Goal: Task Accomplishment & Management: Complete application form

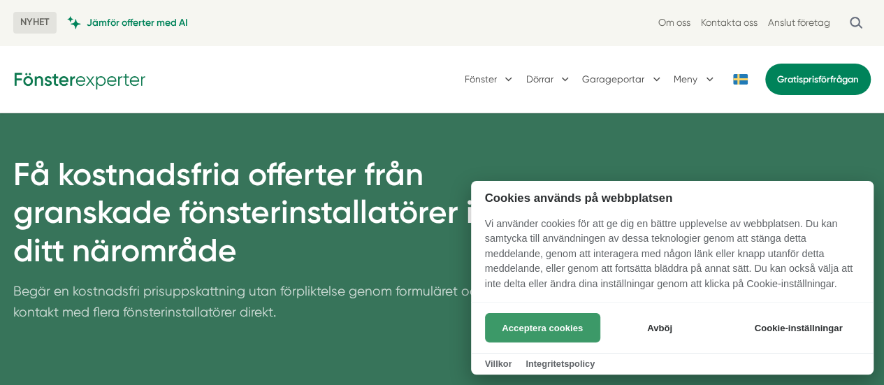
click at [545, 322] on button "Acceptera cookies" at bounding box center [542, 327] width 115 height 29
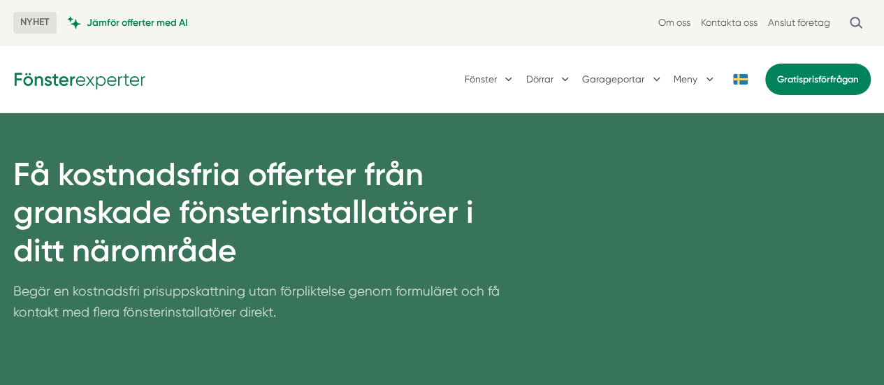
click at [733, 82] on button at bounding box center [741, 79] width 28 height 10
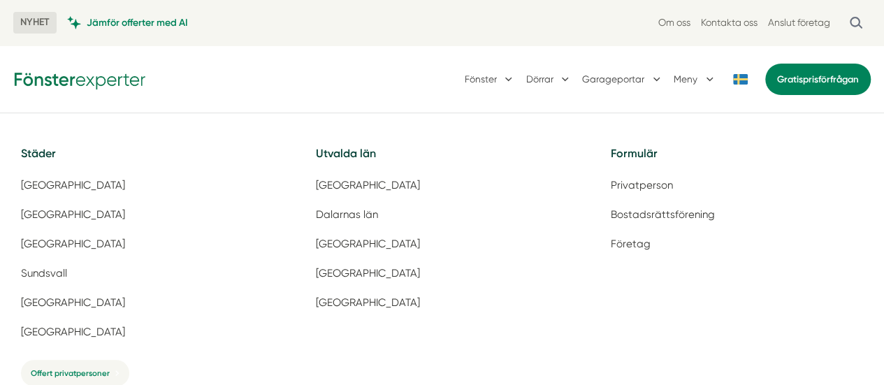
click at [734, 80] on button at bounding box center [741, 79] width 28 height 10
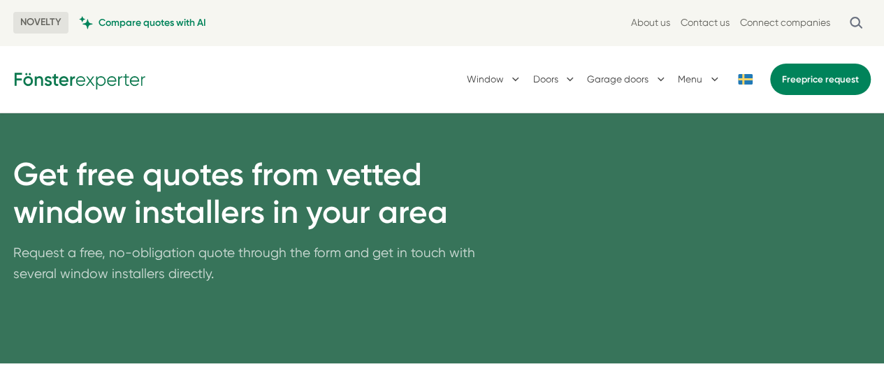
click at [293, 64] on div "Window Doors Garage doors Menu Free price request" at bounding box center [441, 78] width 857 height 35
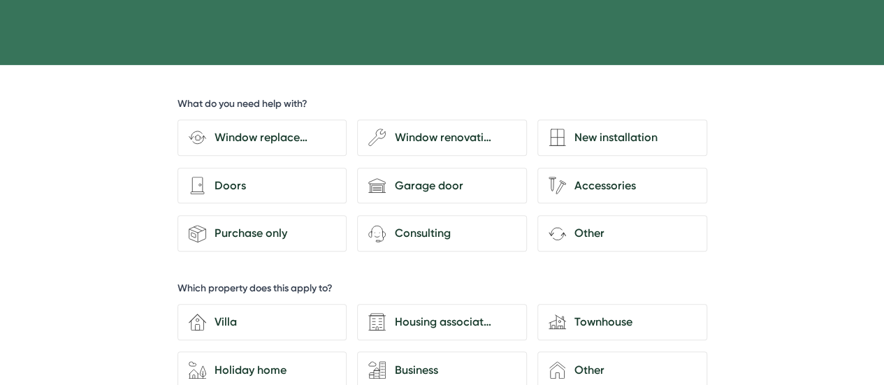
scroll to position [299, 0]
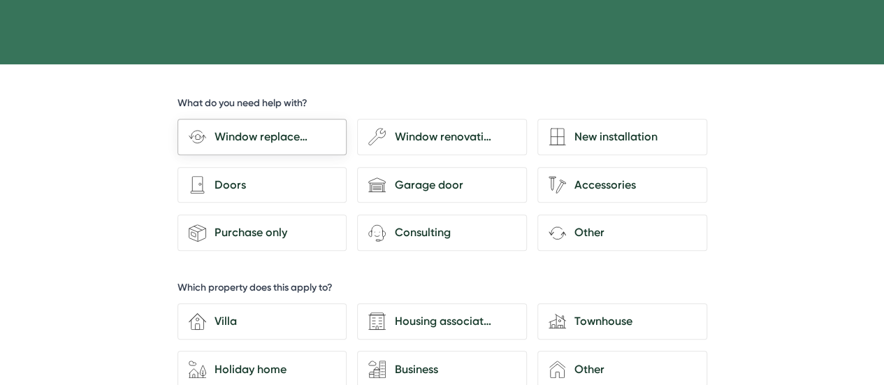
click at [277, 133] on div "Window replacement" at bounding box center [270, 137] width 129 height 18
click at [0, 0] on input "Window replacement" at bounding box center [0, 0] width 0 height 0
click at [277, 133] on div "Window replacement" at bounding box center [270, 137] width 129 height 18
click at [0, 0] on input "Window replacement" at bounding box center [0, 0] width 0 height 0
click at [282, 141] on div "Window replacement" at bounding box center [270, 137] width 129 height 18
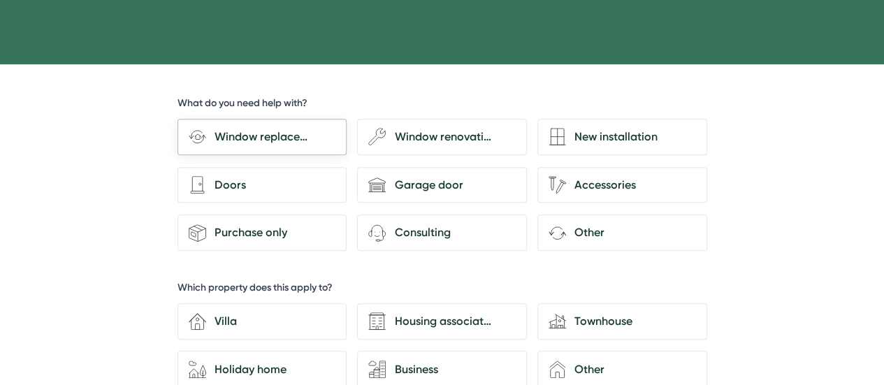
click at [0, 0] on input "Window replacement" at bounding box center [0, 0] width 0 height 0
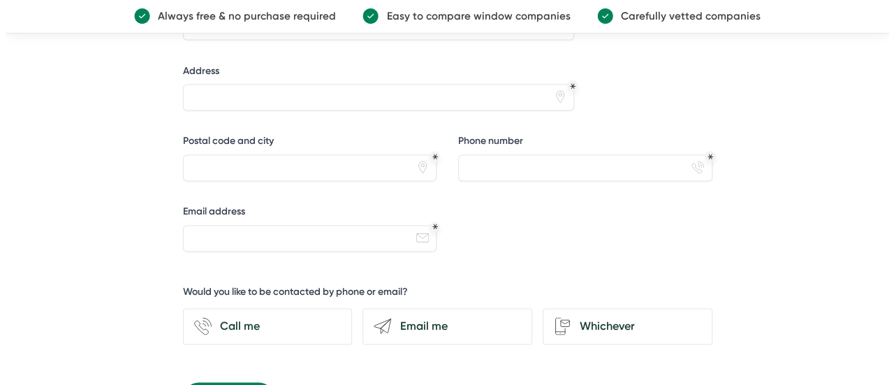
scroll to position [1165, 0]
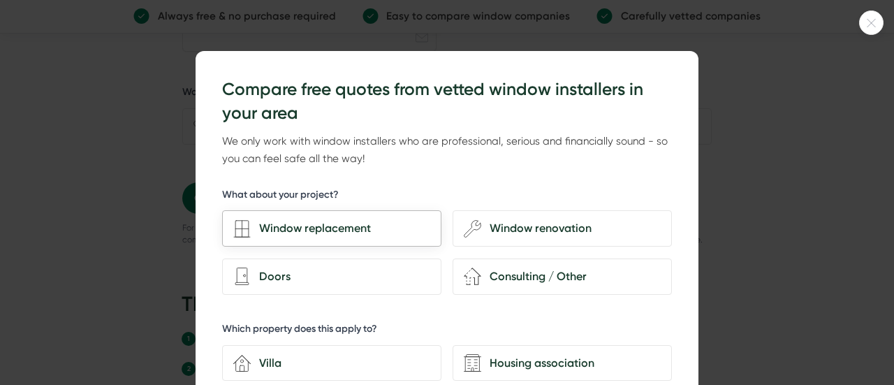
click at [297, 237] on div "Window replacement" at bounding box center [341, 228] width 180 height 18
click at [0, 0] on input "Window replacement" at bounding box center [0, 0] width 0 height 0
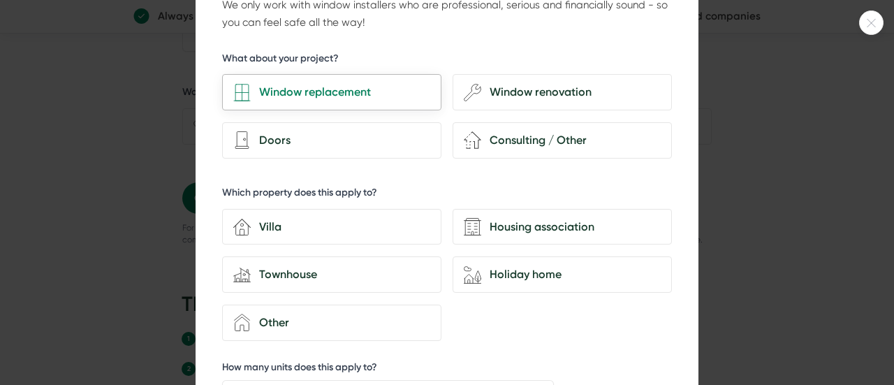
scroll to position [140, 0]
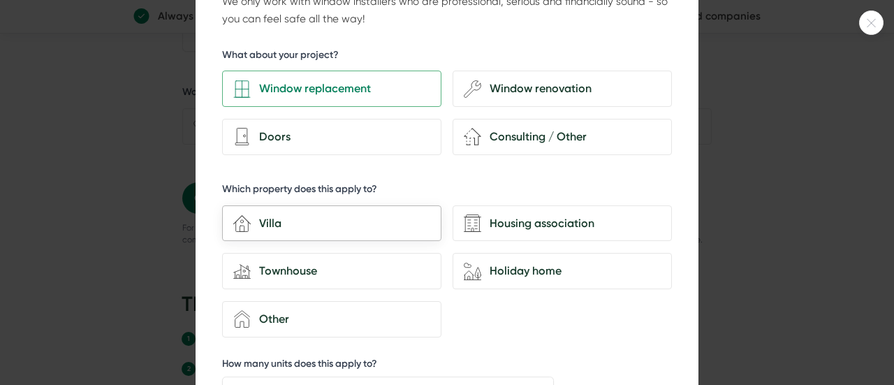
click at [333, 223] on div "Villa" at bounding box center [341, 223] width 180 height 18
click at [0, 0] on input "house-3 Villa" at bounding box center [0, 0] width 0 height 0
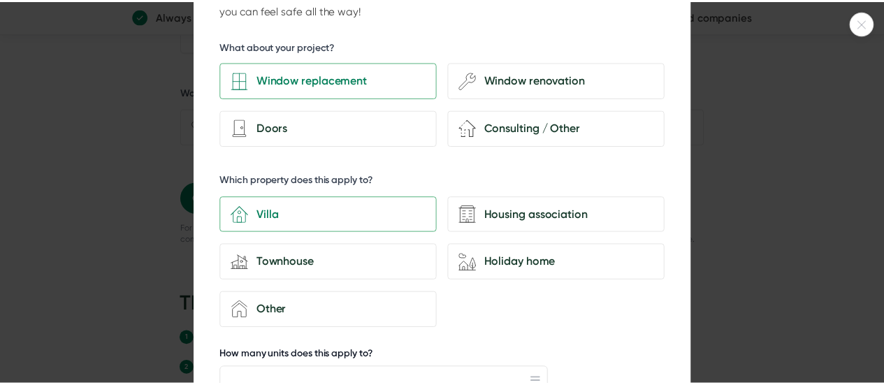
scroll to position [0, 0]
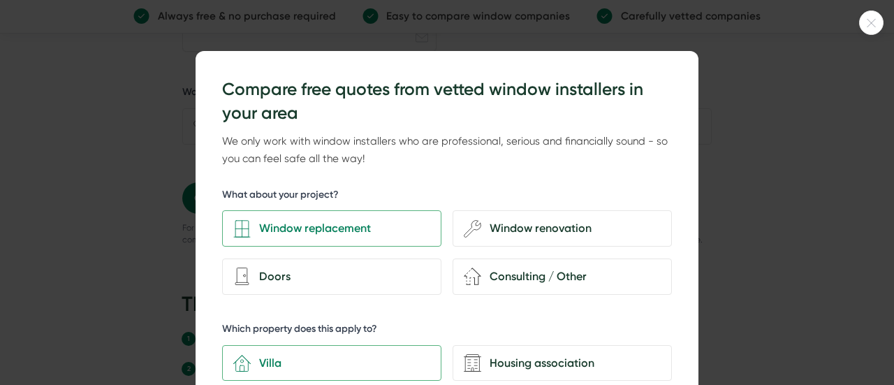
click at [872, 22] on icon at bounding box center [872, 23] width 8 height 8
